Goal: Task Accomplishment & Management: Complete application form

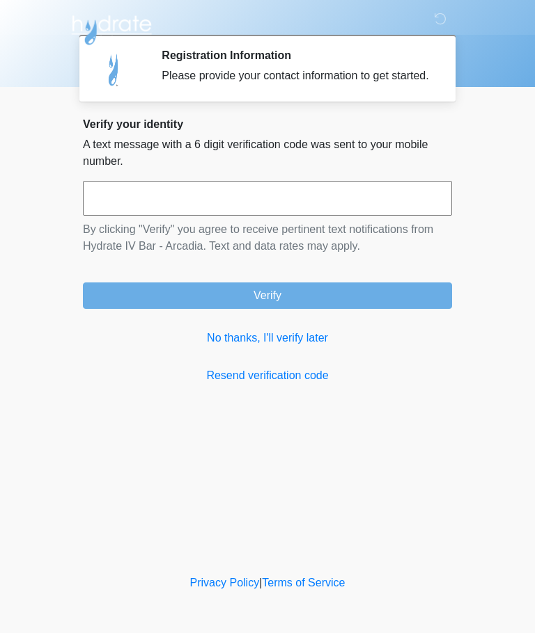
click at [292, 347] on link "No thanks, I'll verify later" at bounding box center [267, 338] width 369 height 17
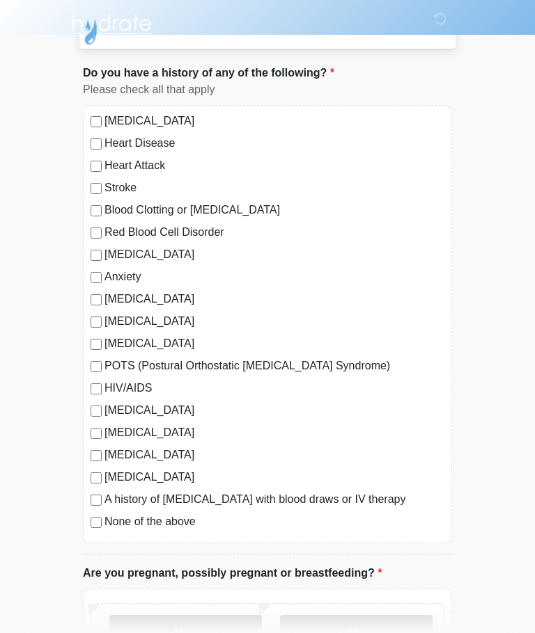
scroll to position [70, 0]
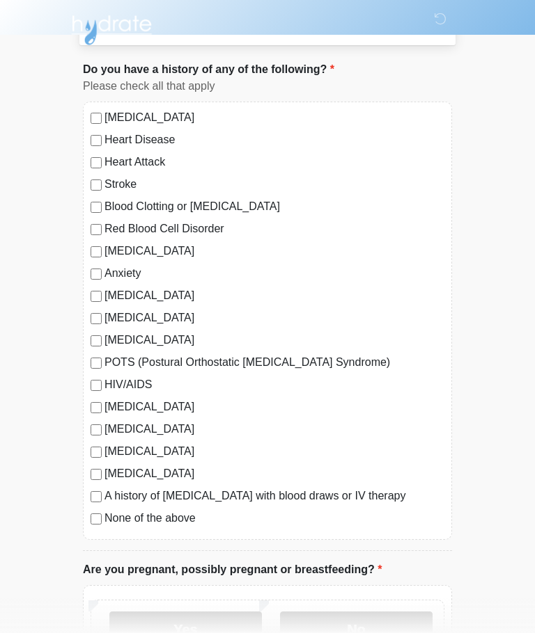
click at [179, 520] on label "None of the above" at bounding box center [274, 518] width 340 height 17
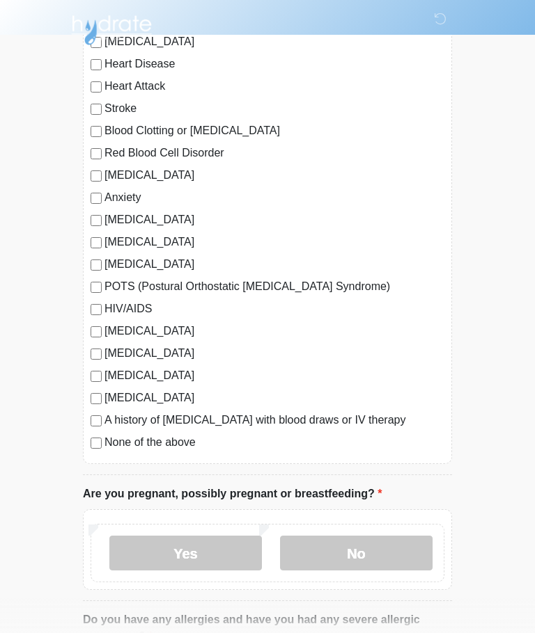
scroll to position [146, 0]
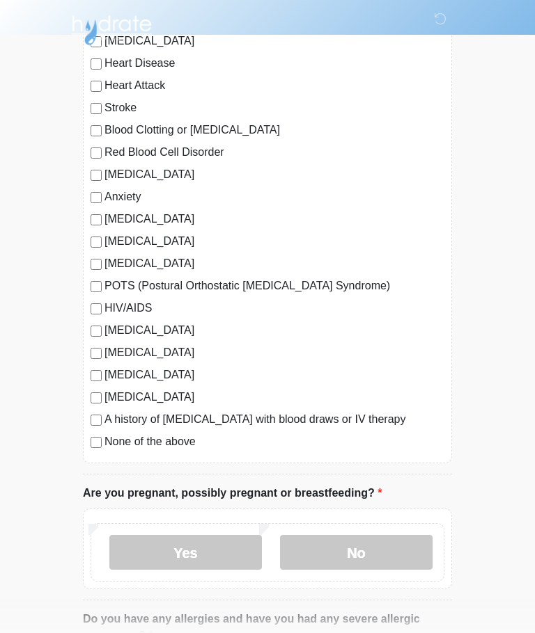
click at [359, 553] on label "No" at bounding box center [356, 552] width 152 height 35
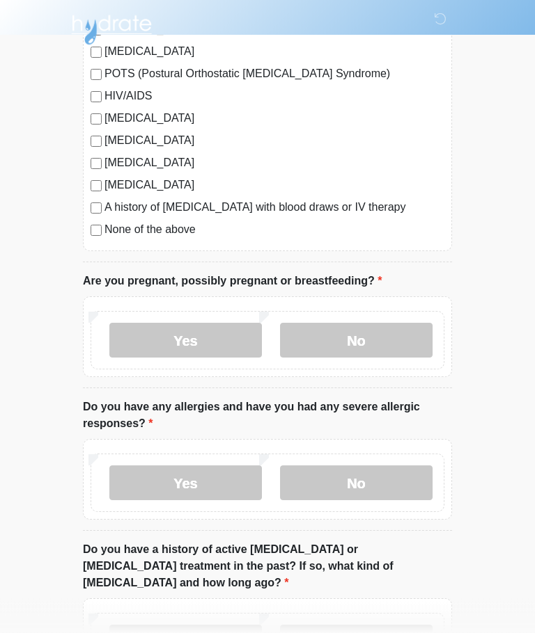
scroll to position [360, 0]
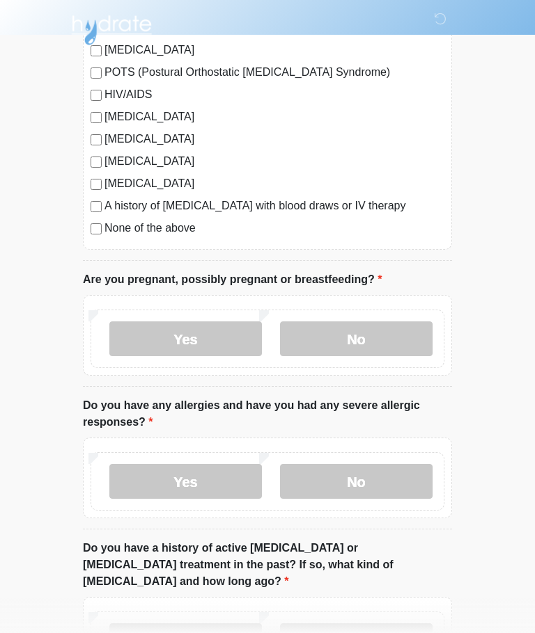
click at [365, 480] on label "No" at bounding box center [356, 481] width 152 height 35
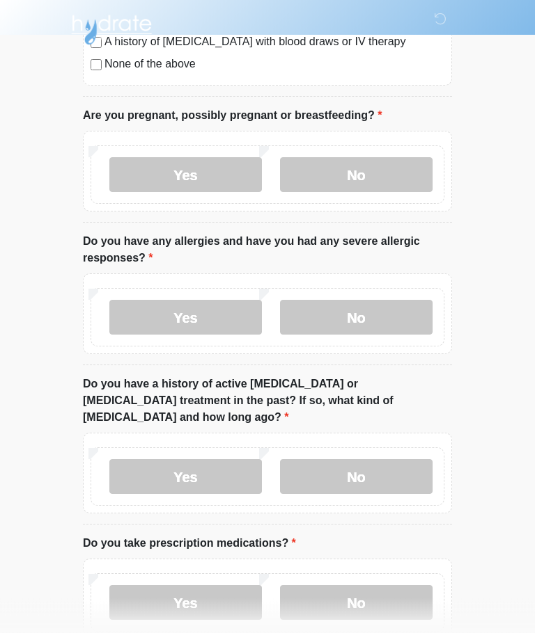
scroll to position [524, 0]
click at [223, 309] on label "Yes" at bounding box center [185, 317] width 152 height 35
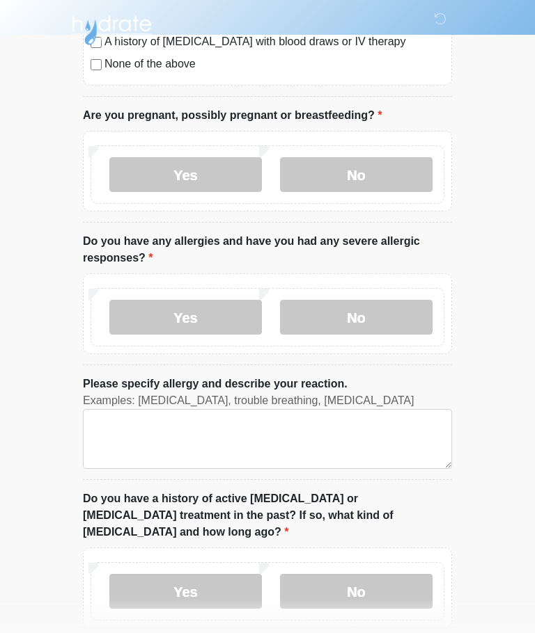
click at [398, 315] on label "No" at bounding box center [356, 317] width 152 height 35
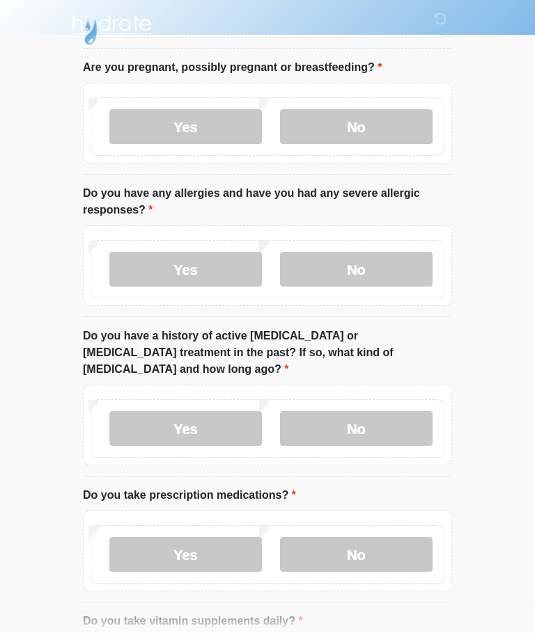
scroll to position [572, 0]
click at [369, 411] on label "No" at bounding box center [356, 428] width 152 height 35
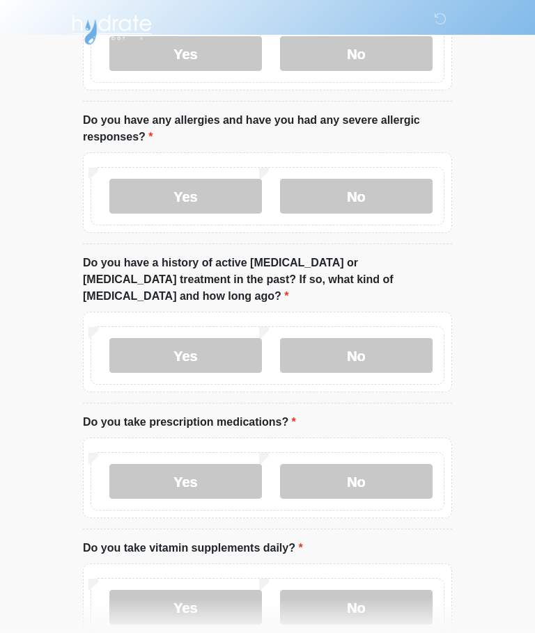
scroll to position [713, 0]
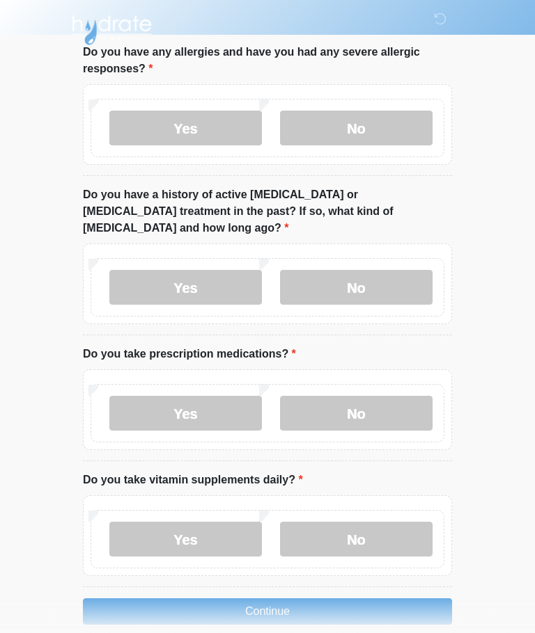
click at [389, 402] on label "No" at bounding box center [356, 413] width 152 height 35
click at [407, 523] on label "No" at bounding box center [356, 539] width 152 height 35
click at [291, 599] on button "Continue" at bounding box center [267, 612] width 369 height 26
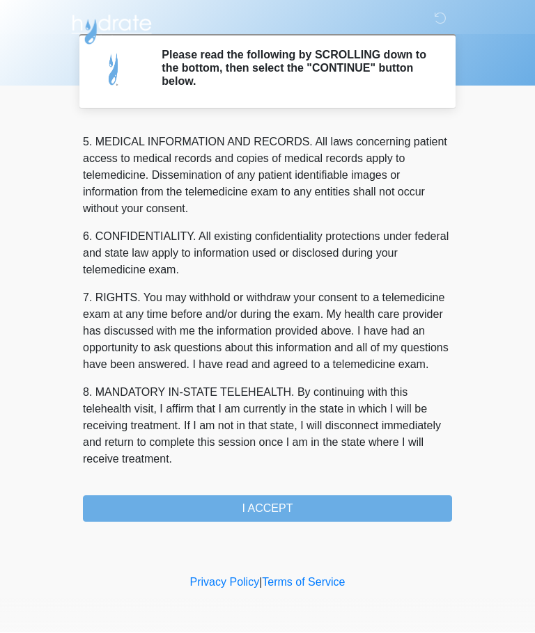
scroll to position [452, 0]
click at [292, 509] on button "I ACCEPT" at bounding box center [267, 509] width 369 height 26
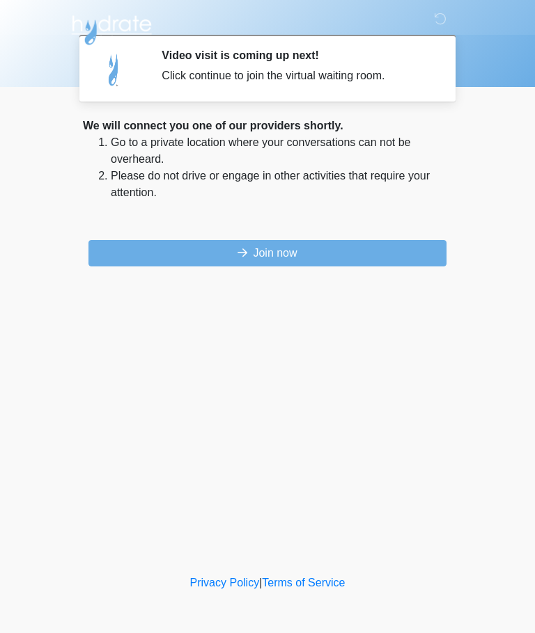
click at [341, 255] on button "Join now" at bounding box center [267, 253] width 358 height 26
